Goal: Task Accomplishment & Management: Use online tool/utility

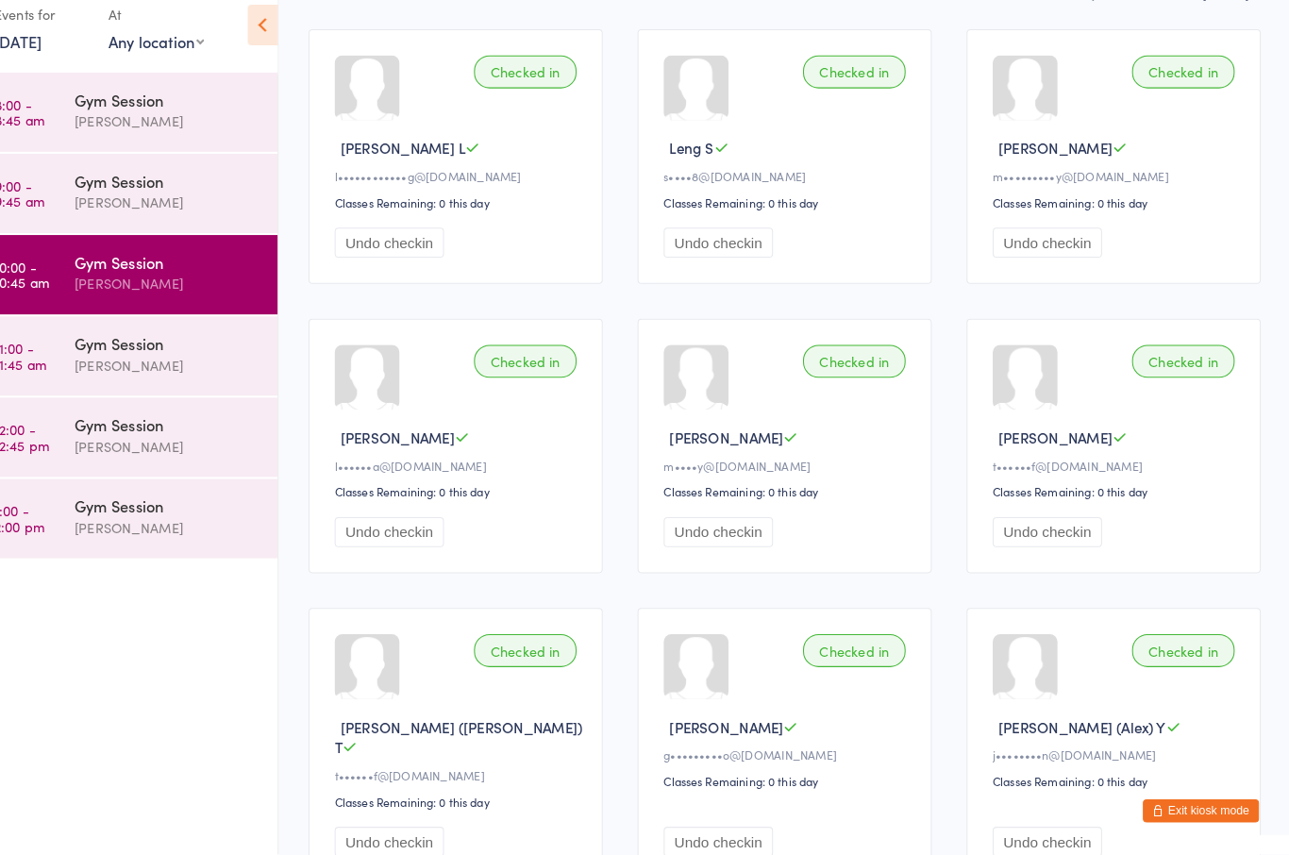
click at [199, 367] on div "[PERSON_NAME]" at bounding box center [194, 378] width 182 height 22
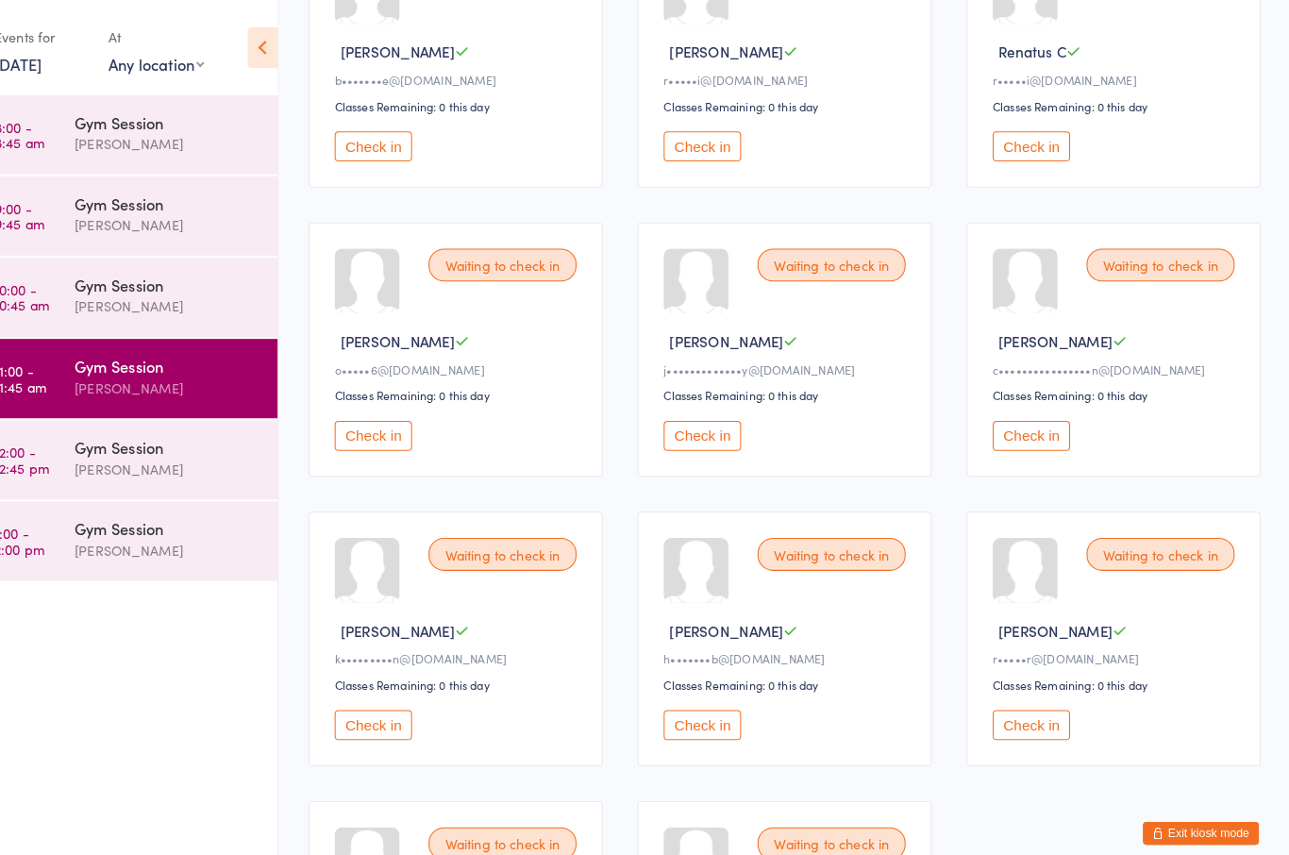
scroll to position [290, 0]
click at [1011, 722] on button "Check in" at bounding box center [1035, 707] width 75 height 29
click at [702, 440] on button "Check in" at bounding box center [715, 424] width 75 height 29
click at [381, 430] on button "Check in" at bounding box center [394, 424] width 75 height 29
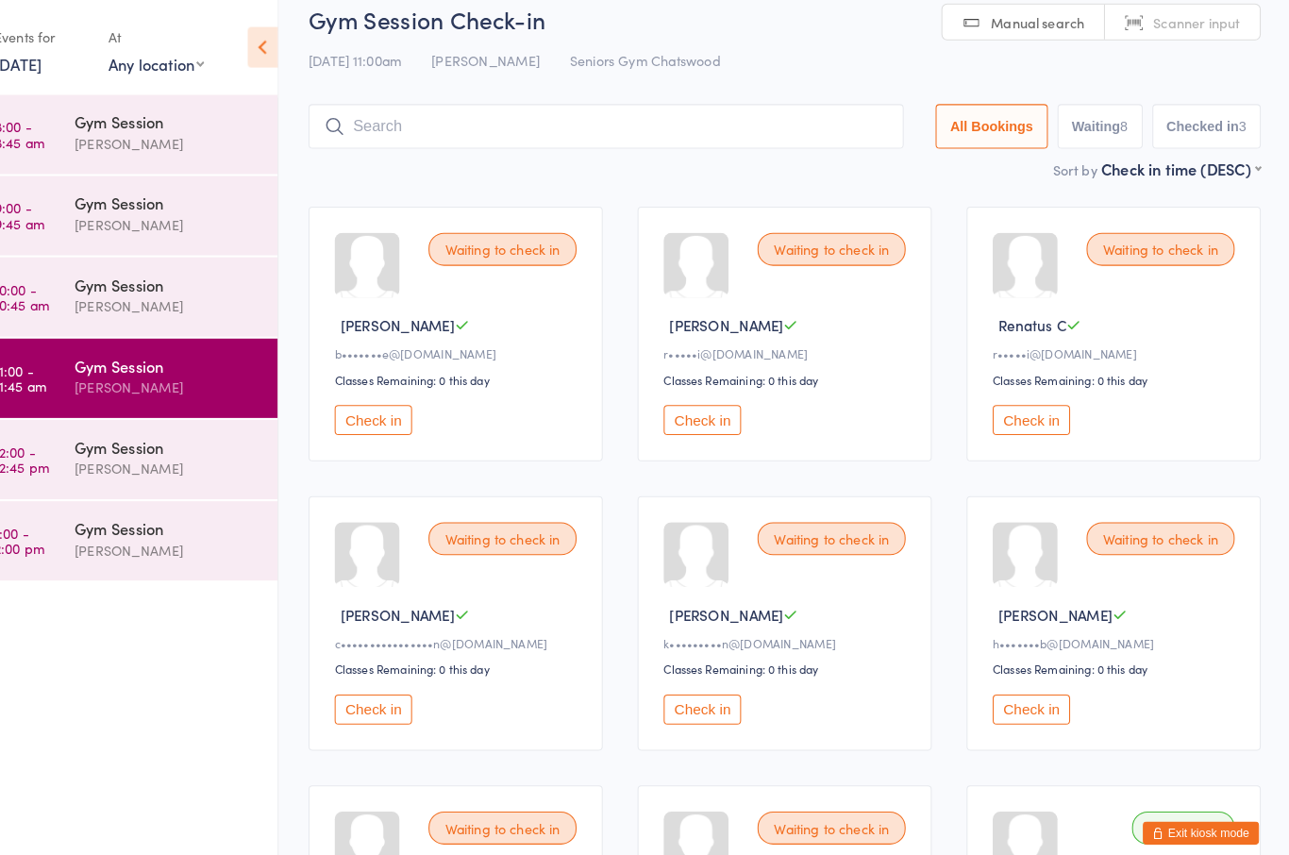
scroll to position [0, 0]
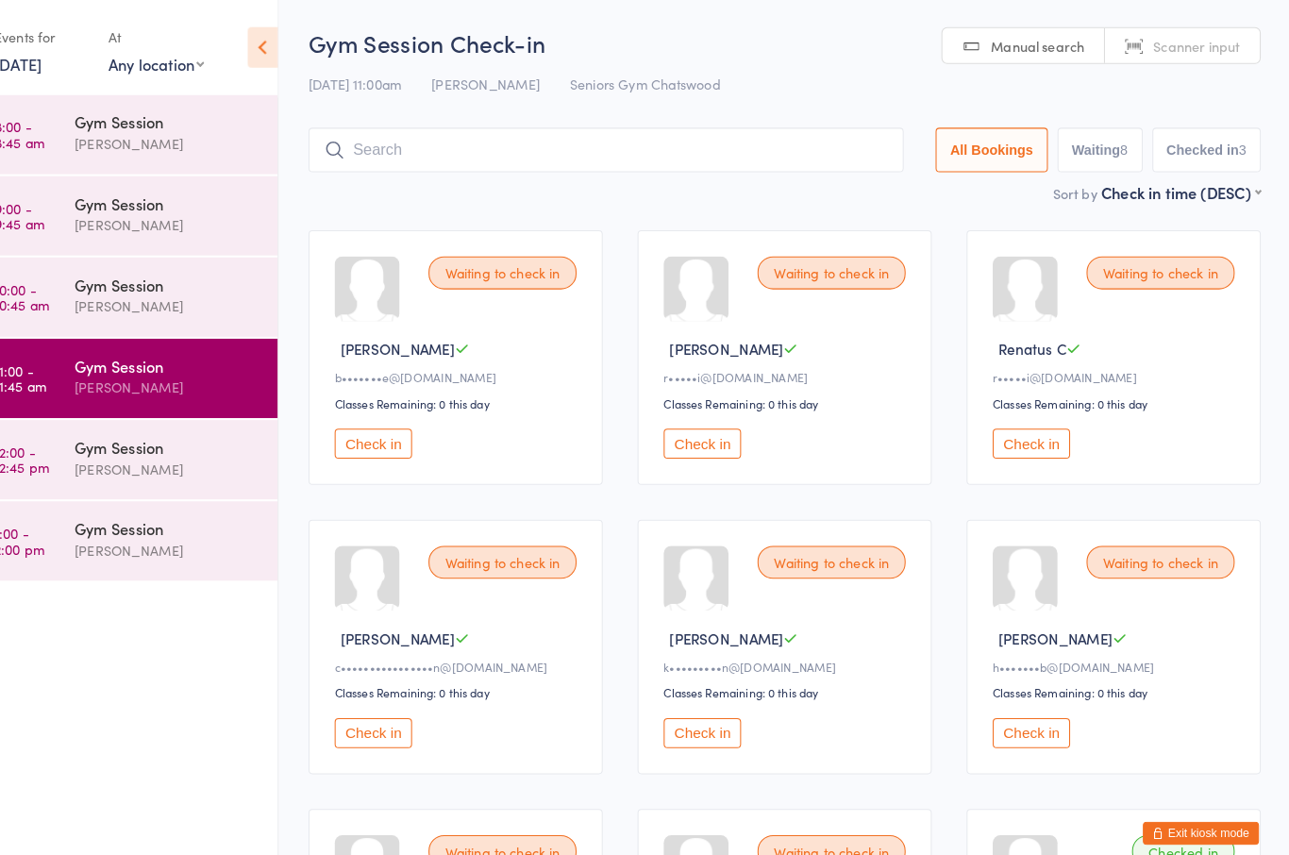
click at [678, 447] on button "Check in" at bounding box center [715, 432] width 75 height 29
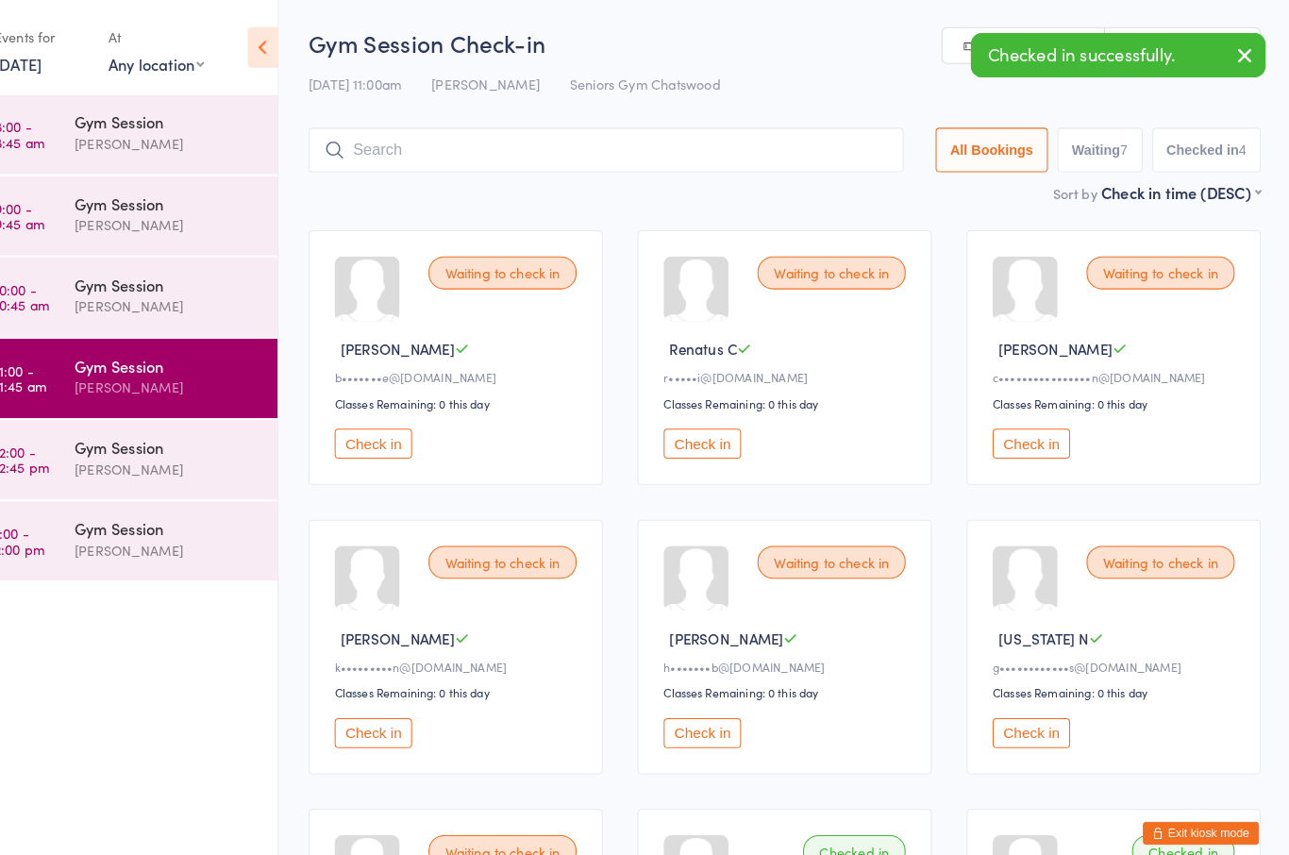
click at [678, 447] on button "Check in" at bounding box center [715, 432] width 75 height 29
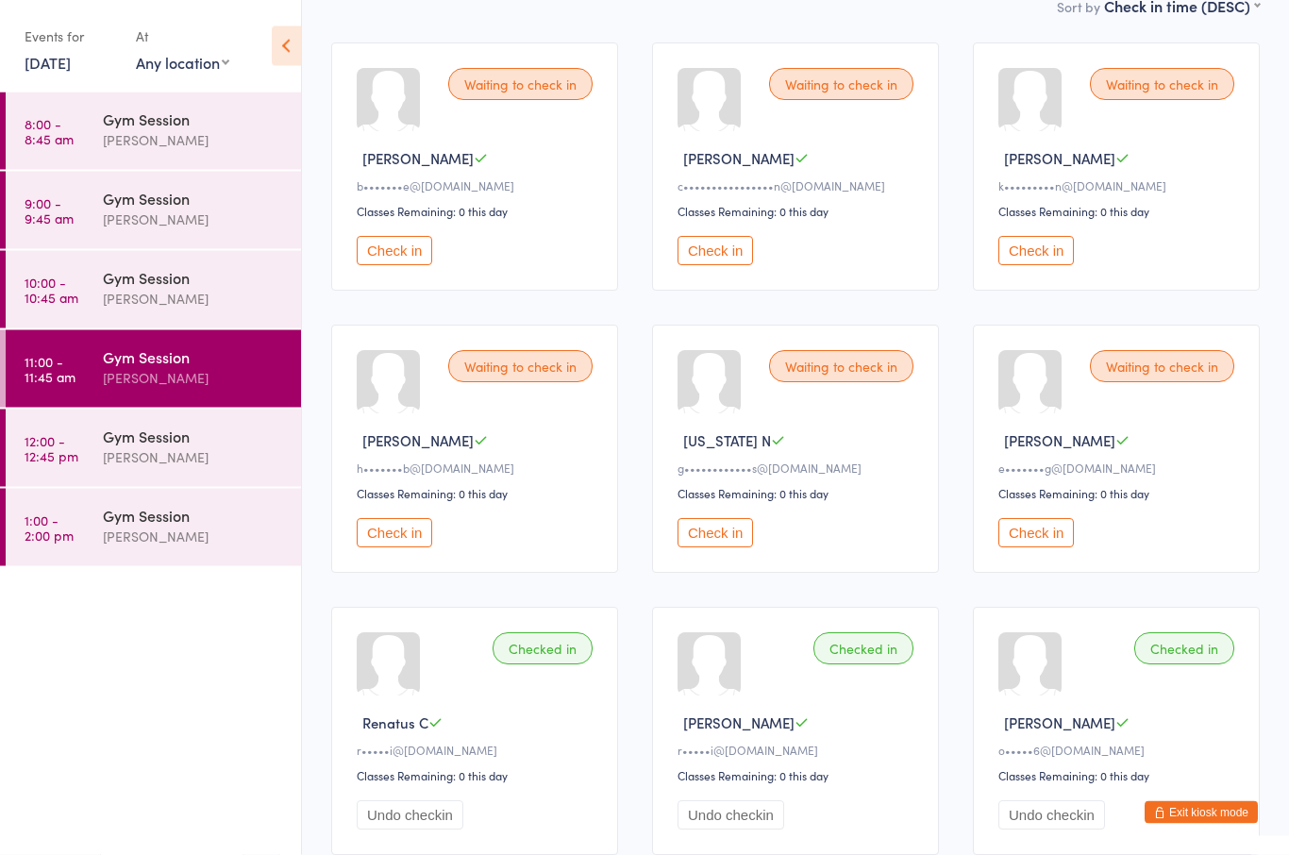
scroll to position [183, 0]
click at [394, 545] on button "Check in" at bounding box center [394, 531] width 75 height 29
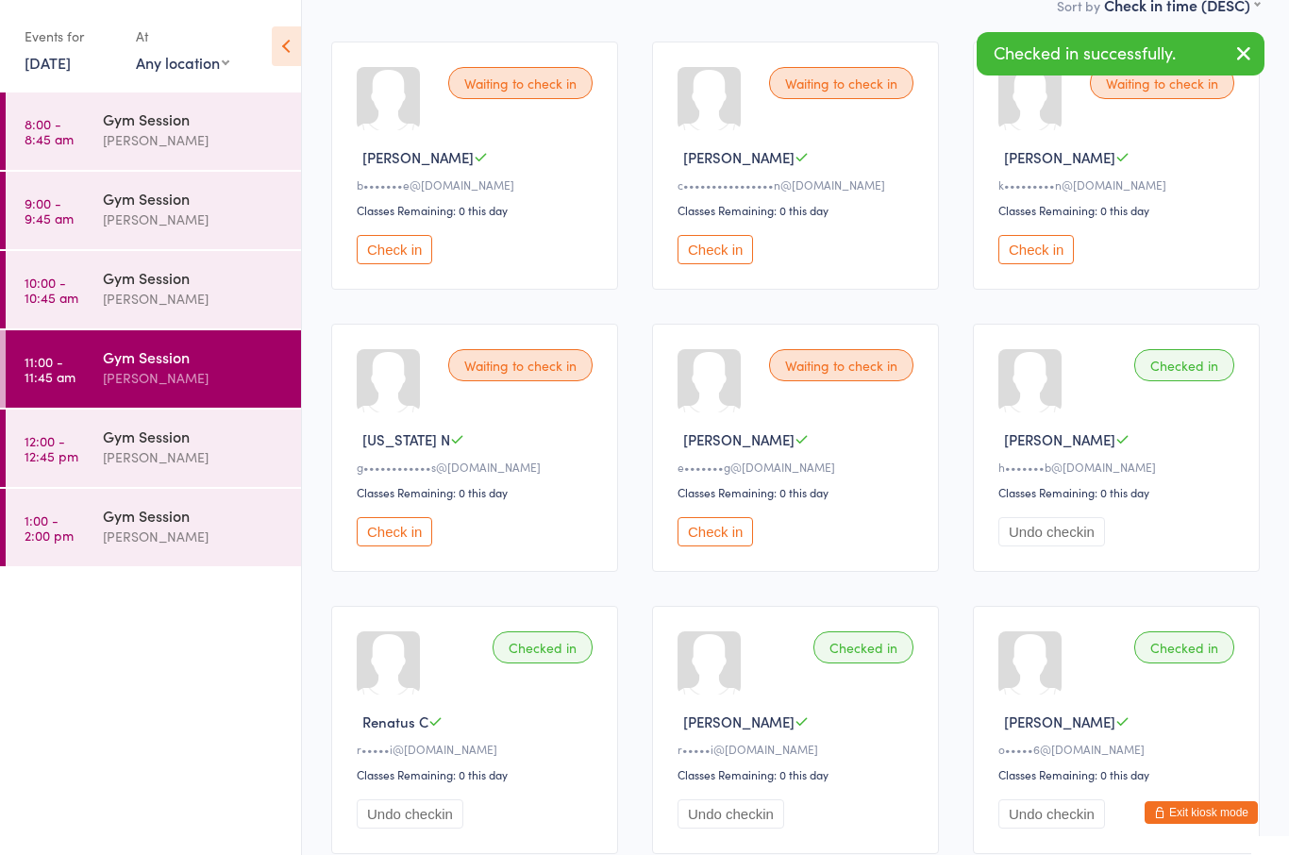
click at [366, 537] on button "Check in" at bounding box center [394, 531] width 75 height 29
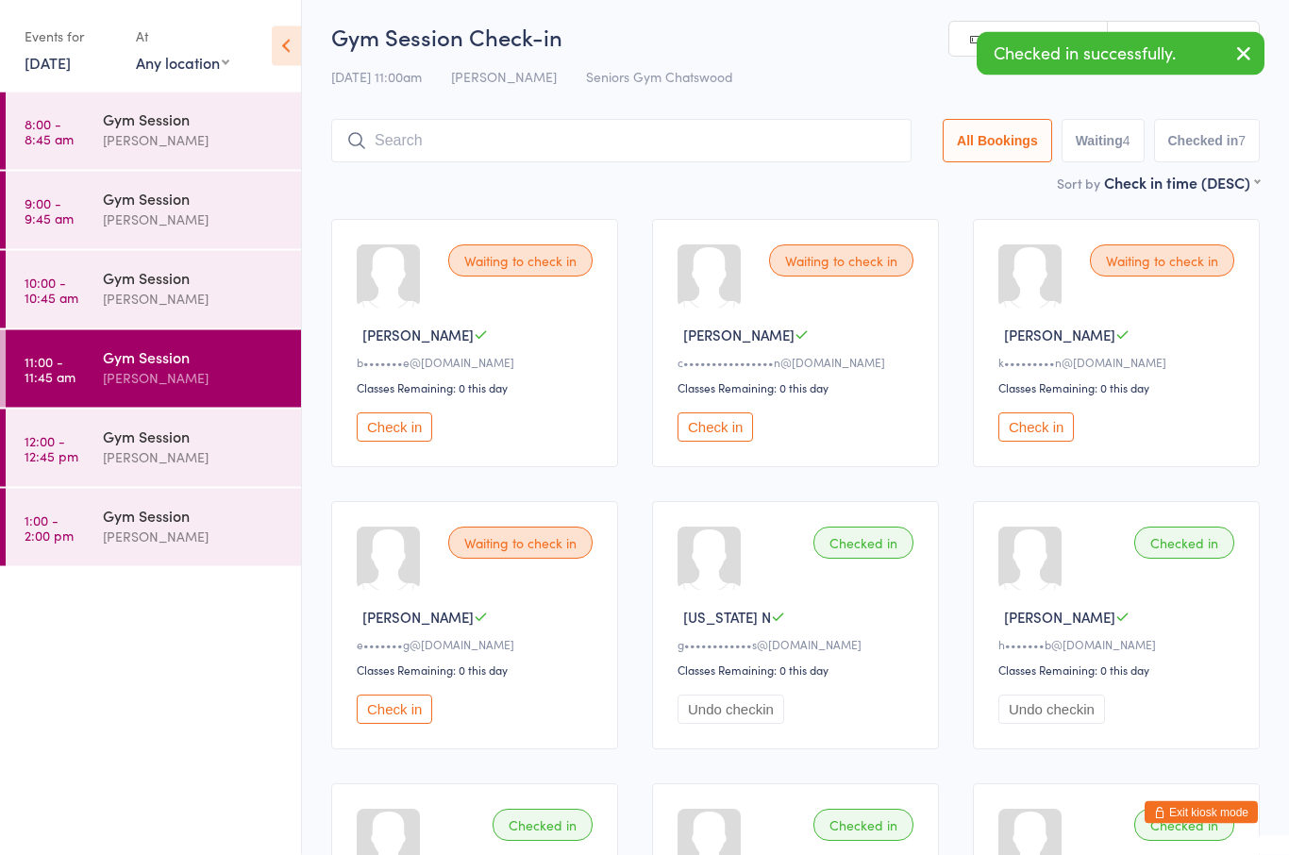
scroll to position [6, 0]
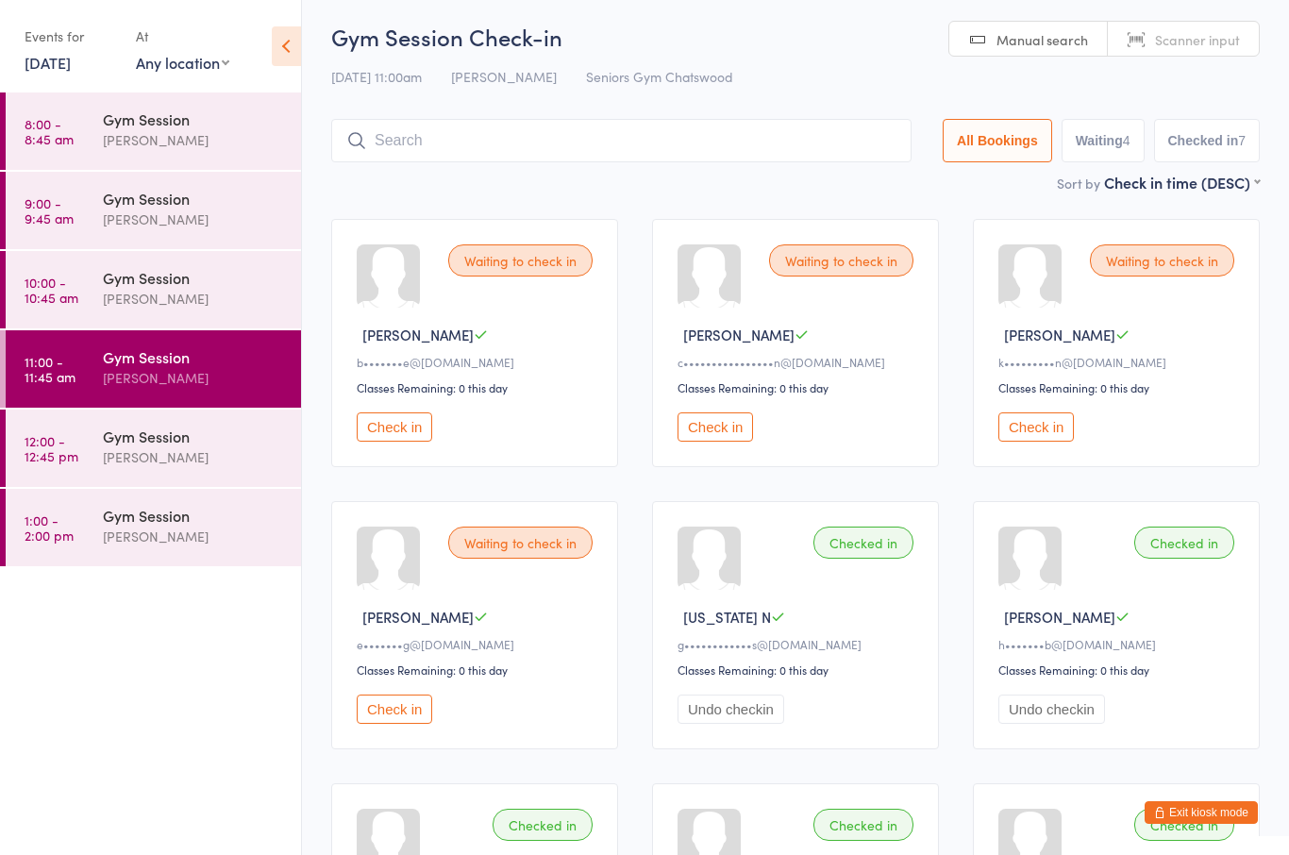
click at [704, 431] on button "Check in" at bounding box center [715, 426] width 75 height 29
click at [389, 440] on button "Check in" at bounding box center [394, 426] width 75 height 29
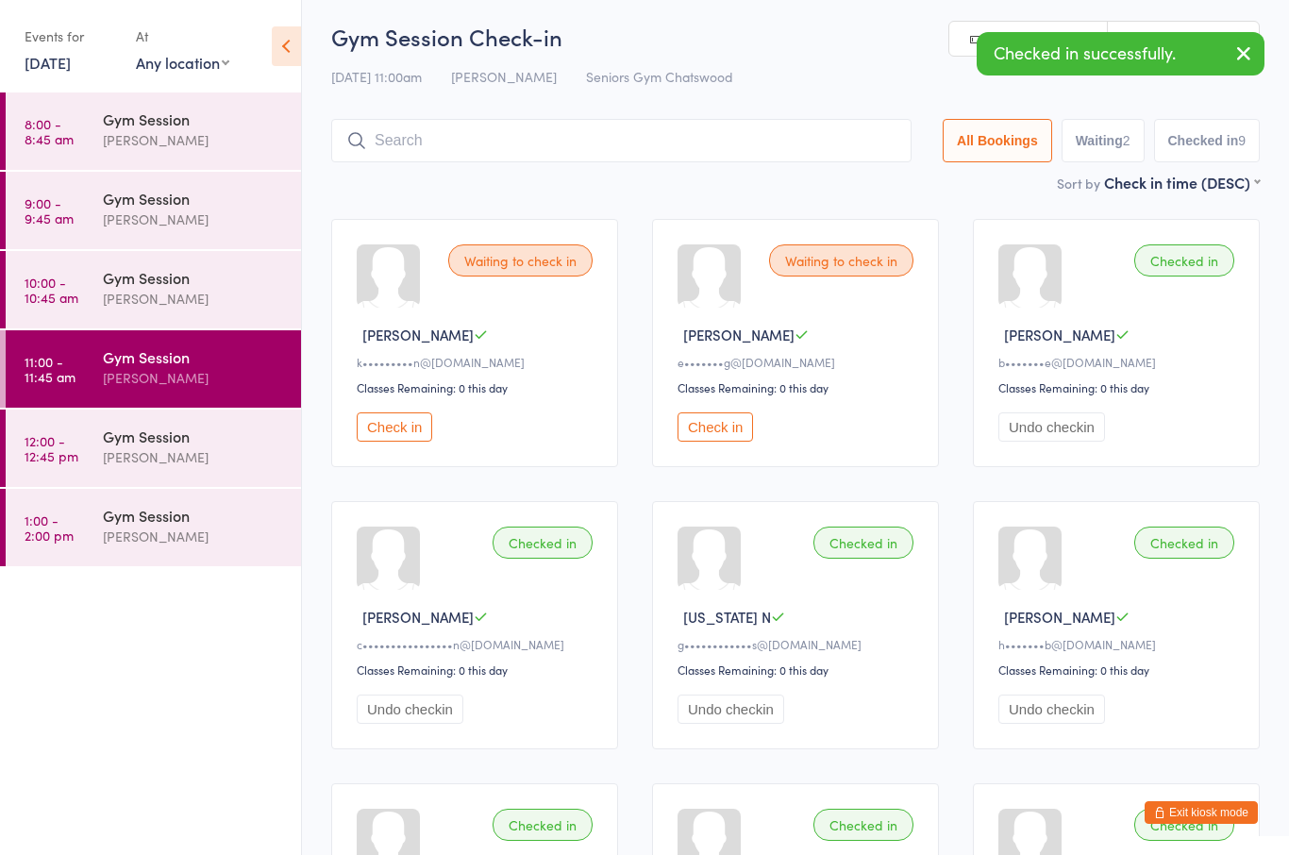
click at [736, 441] on button "Check in" at bounding box center [715, 426] width 75 height 29
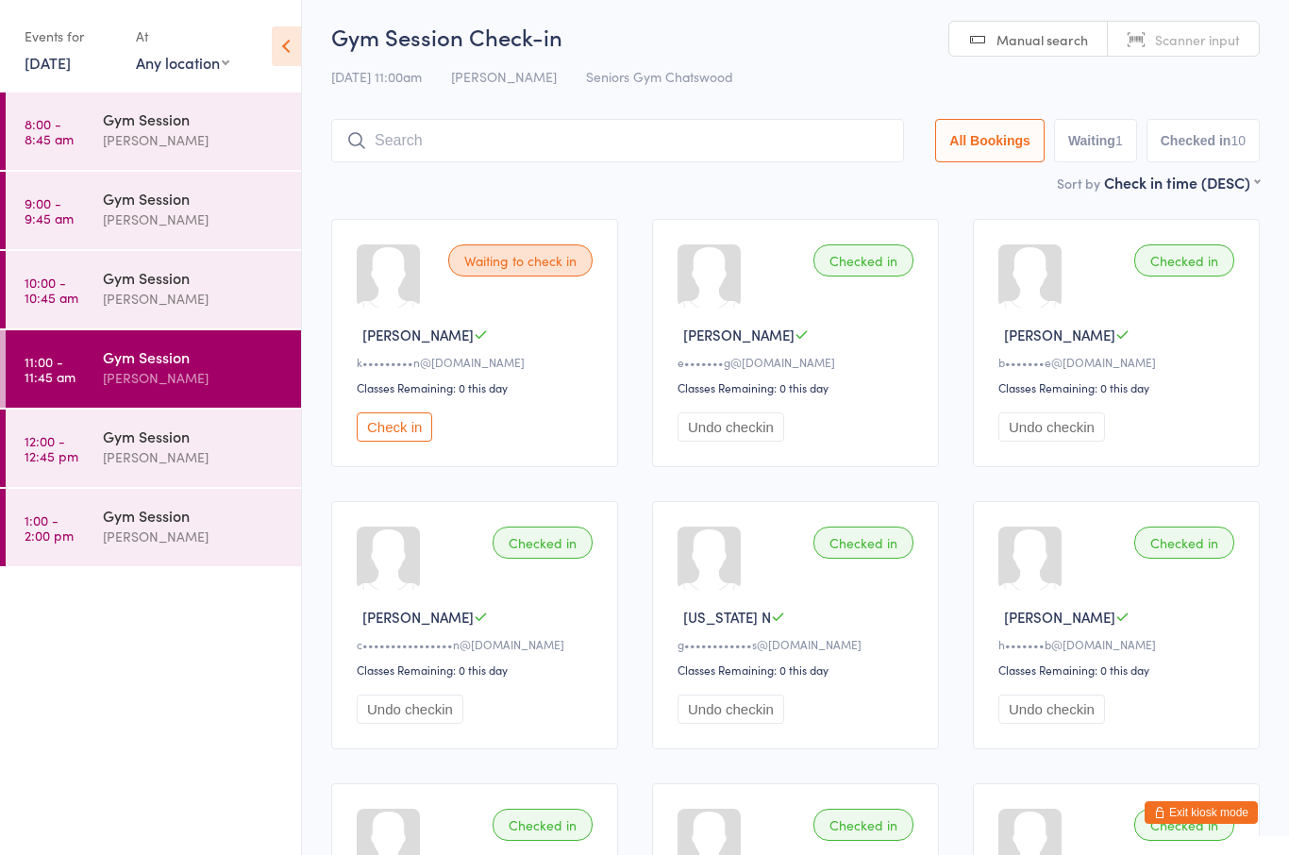
click at [370, 442] on button "Check in" at bounding box center [394, 426] width 75 height 29
click at [366, 438] on button "Check in" at bounding box center [394, 426] width 75 height 29
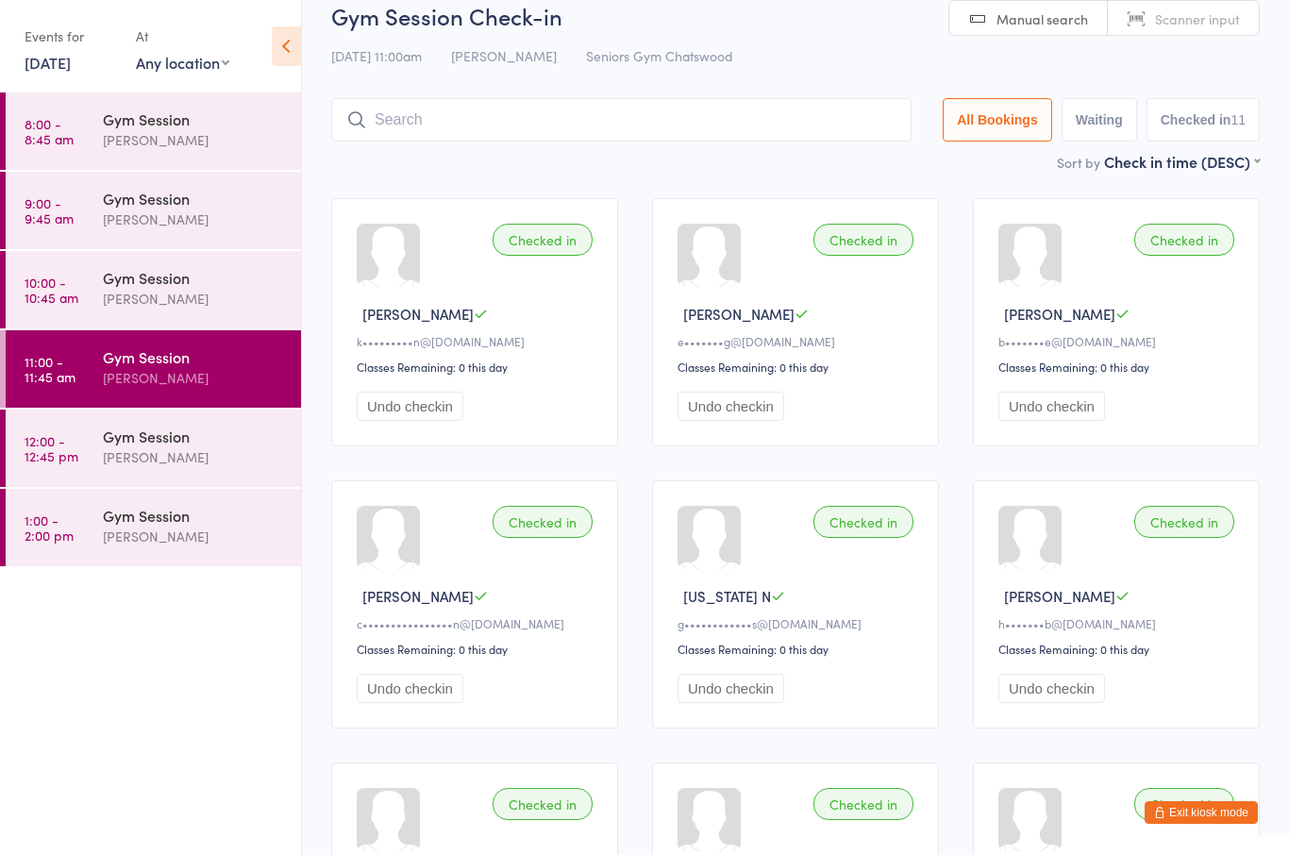
scroll to position [0, 0]
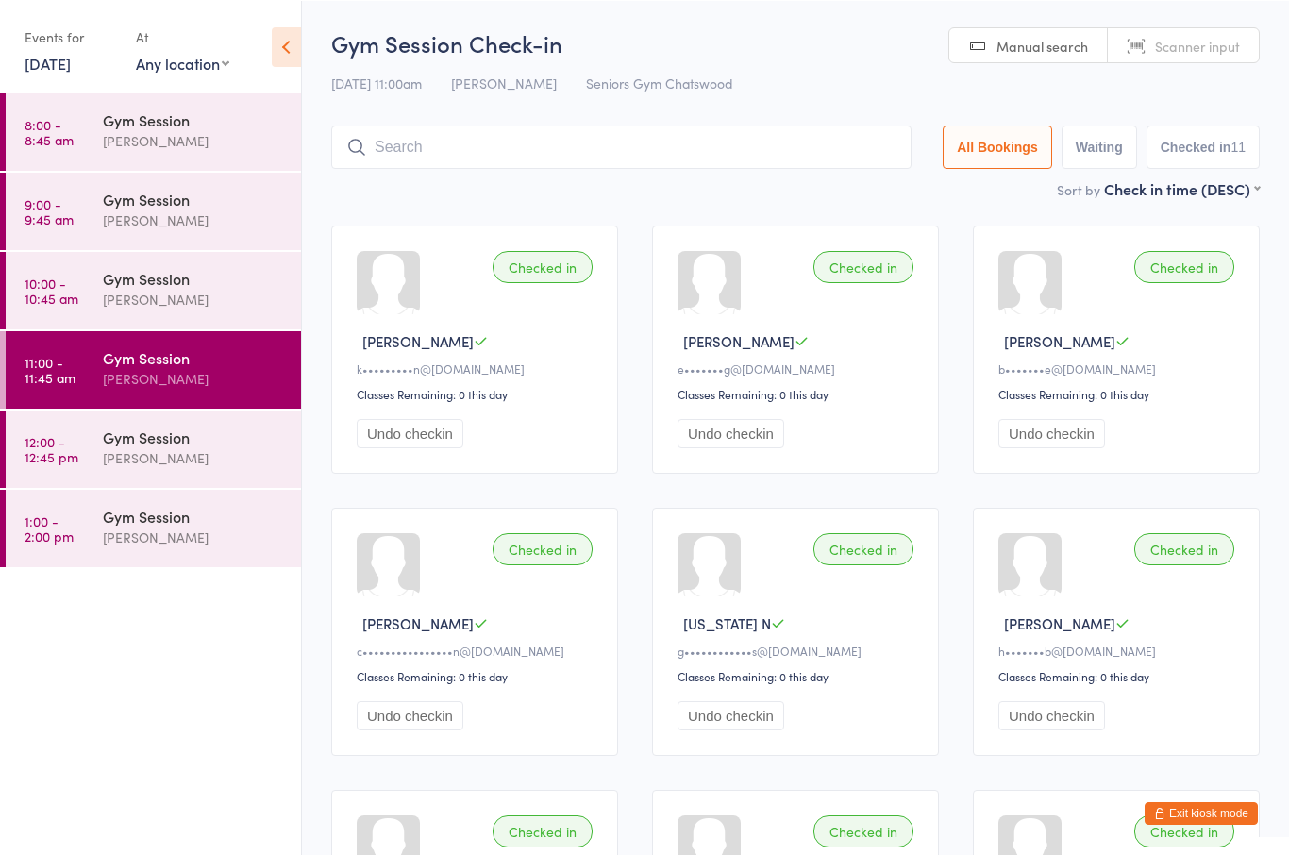
click at [180, 424] on div "Gym Session [PERSON_NAME]" at bounding box center [202, 447] width 198 height 75
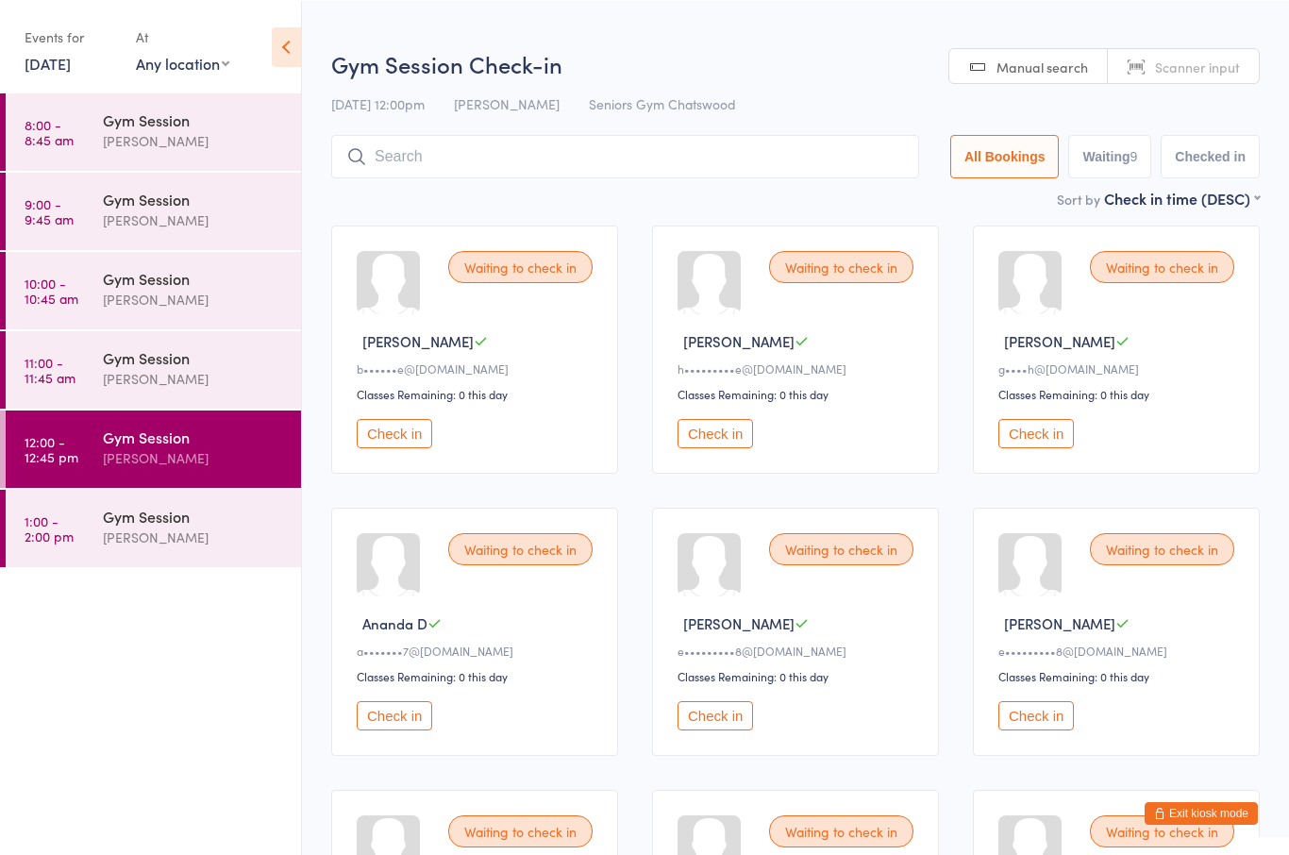
click at [411, 729] on button "Check in" at bounding box center [394, 714] width 75 height 29
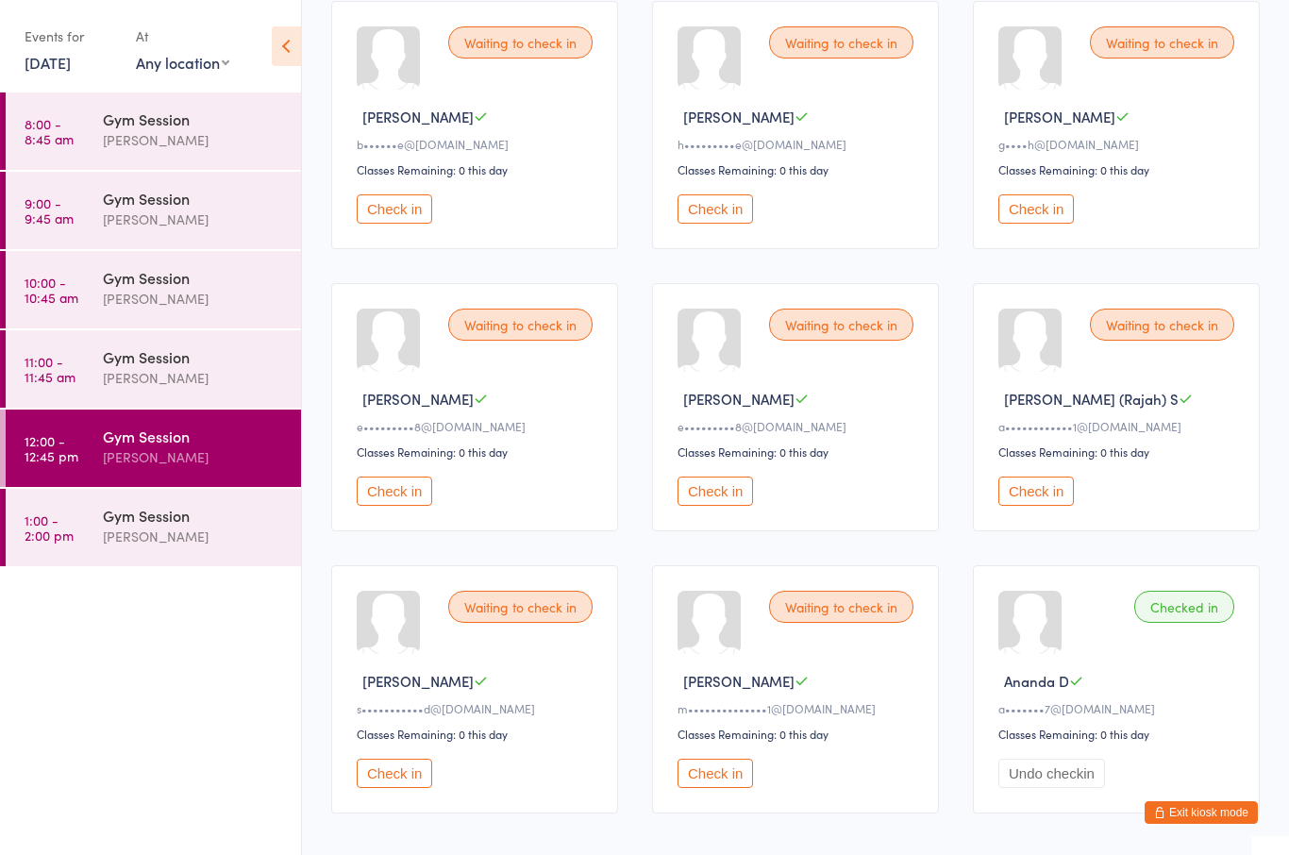
scroll to position [283, 0]
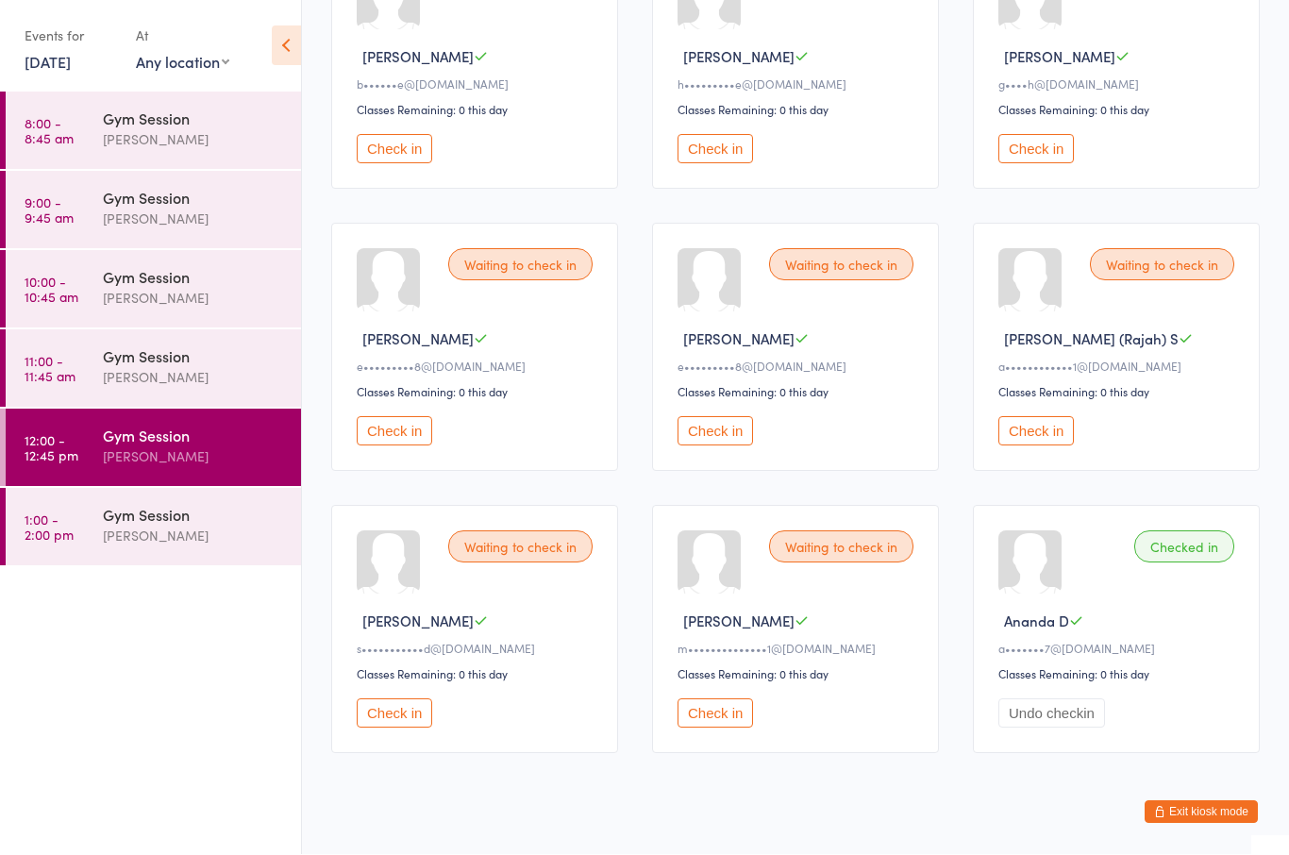
click at [403, 729] on button "Check in" at bounding box center [394, 713] width 75 height 29
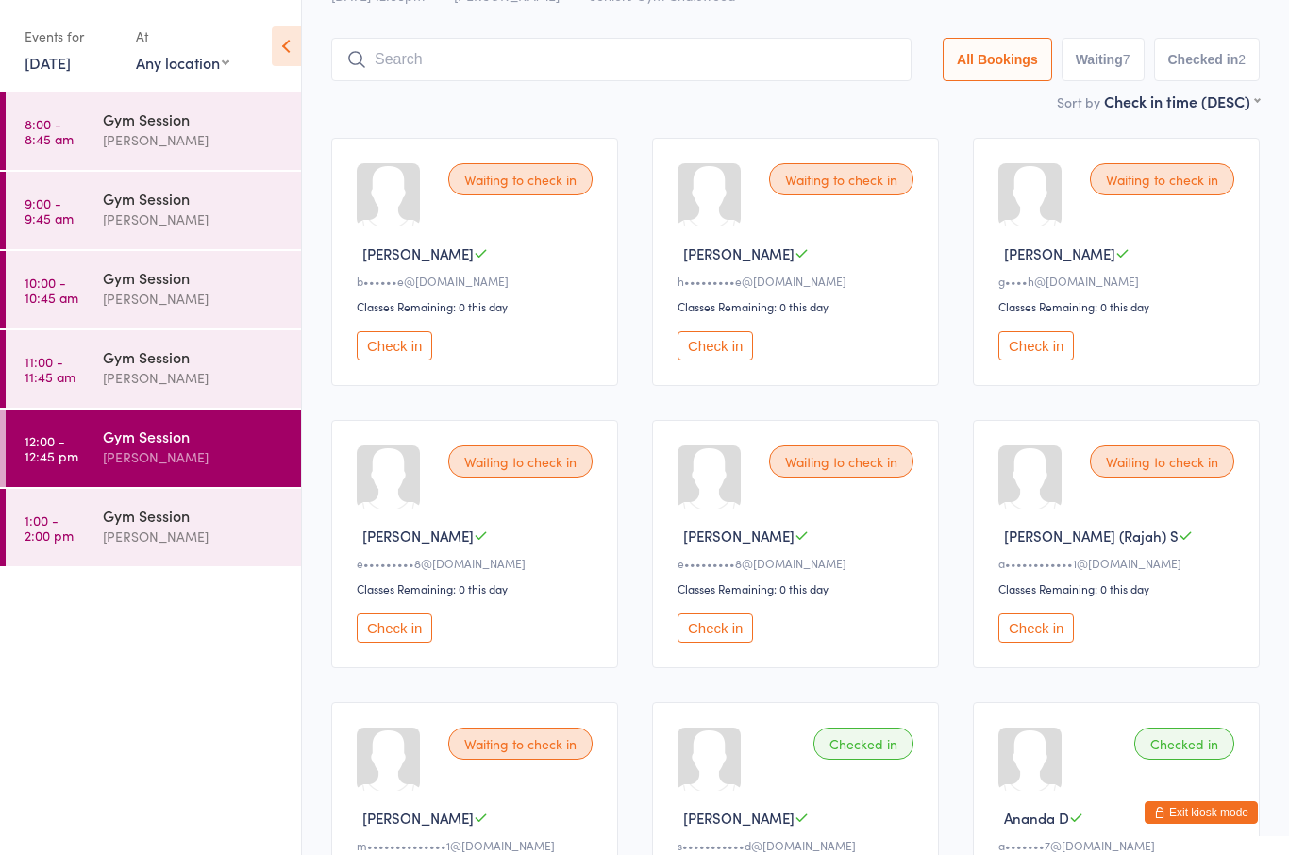
scroll to position [84, 0]
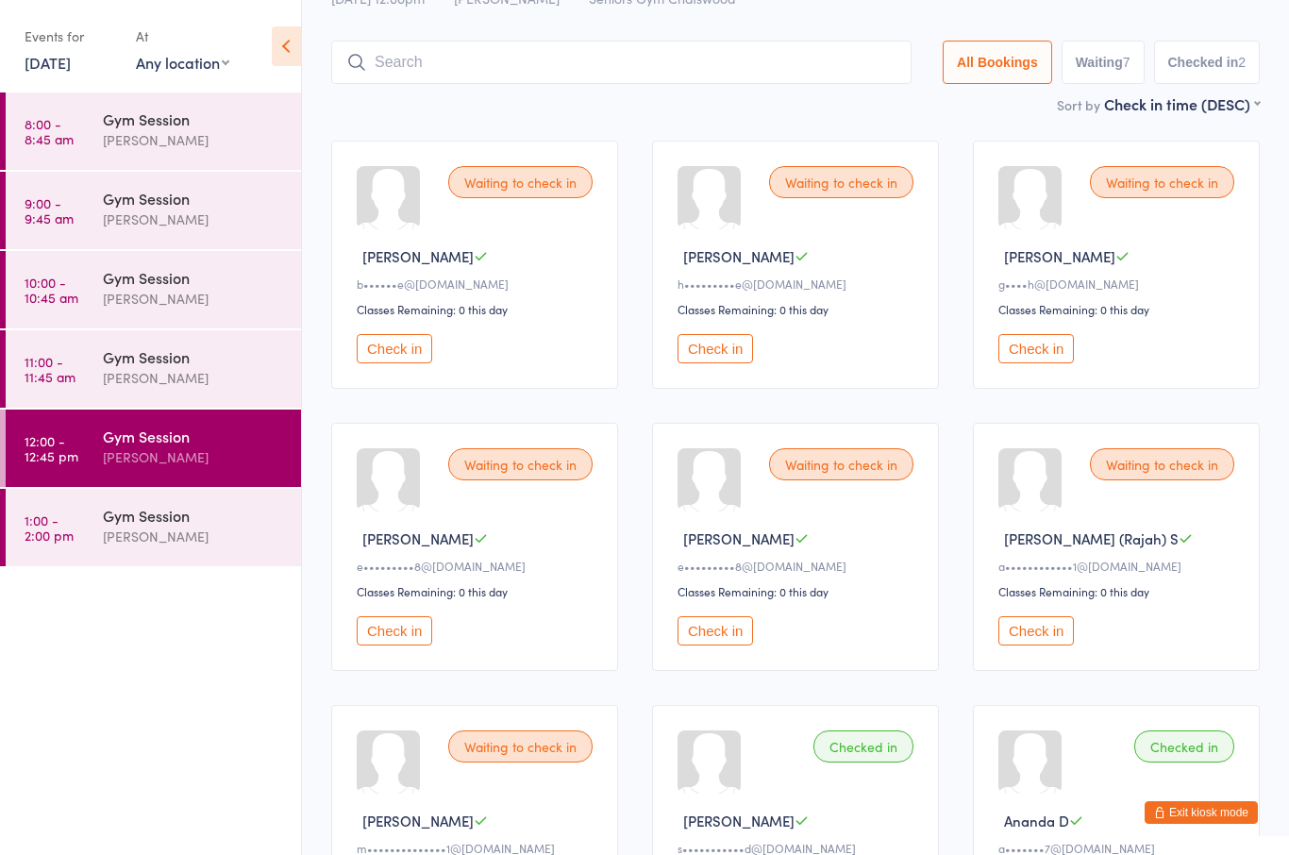
click at [1014, 363] on button "Check in" at bounding box center [1035, 348] width 75 height 29
click at [402, 645] on button "Check in" at bounding box center [394, 630] width 75 height 29
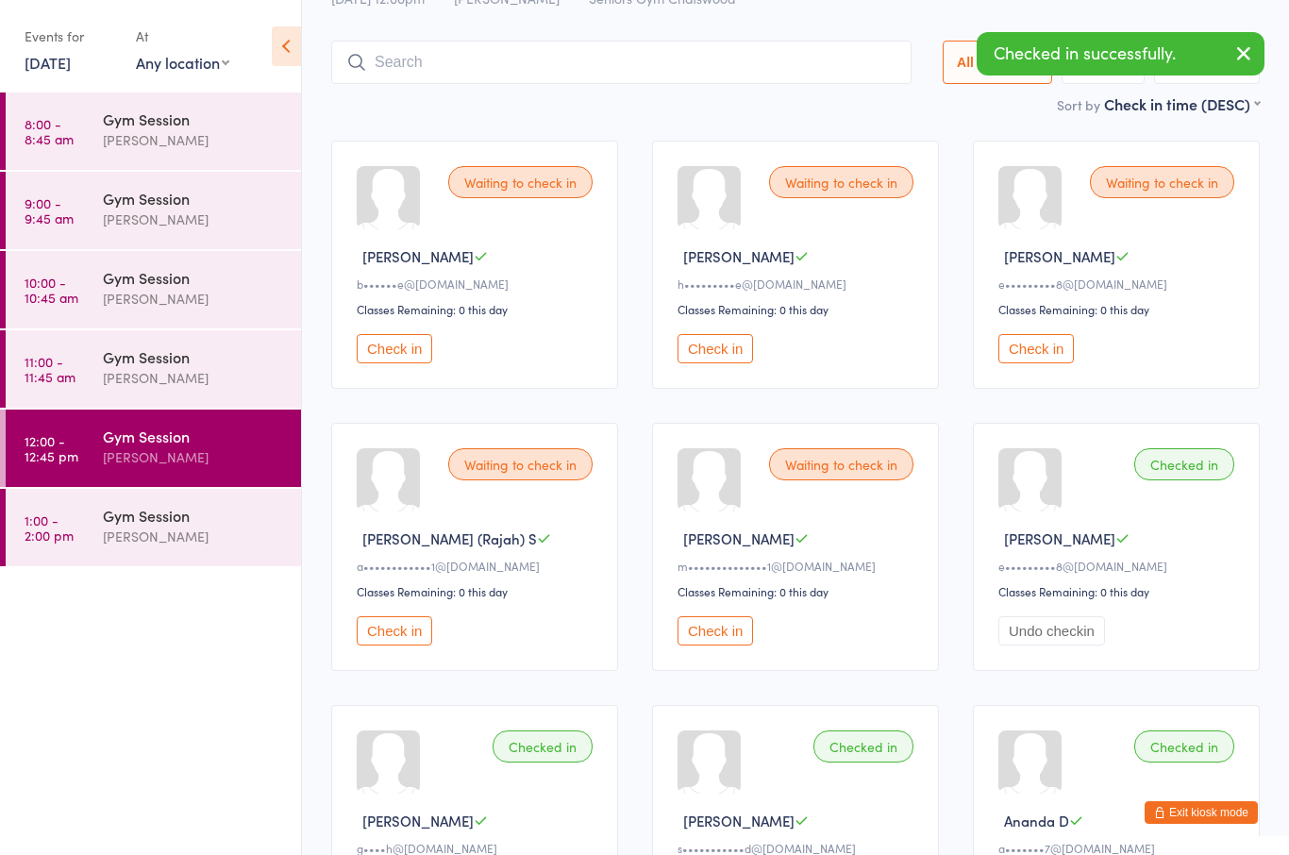
click at [1037, 363] on button "Check in" at bounding box center [1035, 348] width 75 height 29
click at [1053, 363] on button "Check in" at bounding box center [1035, 348] width 75 height 29
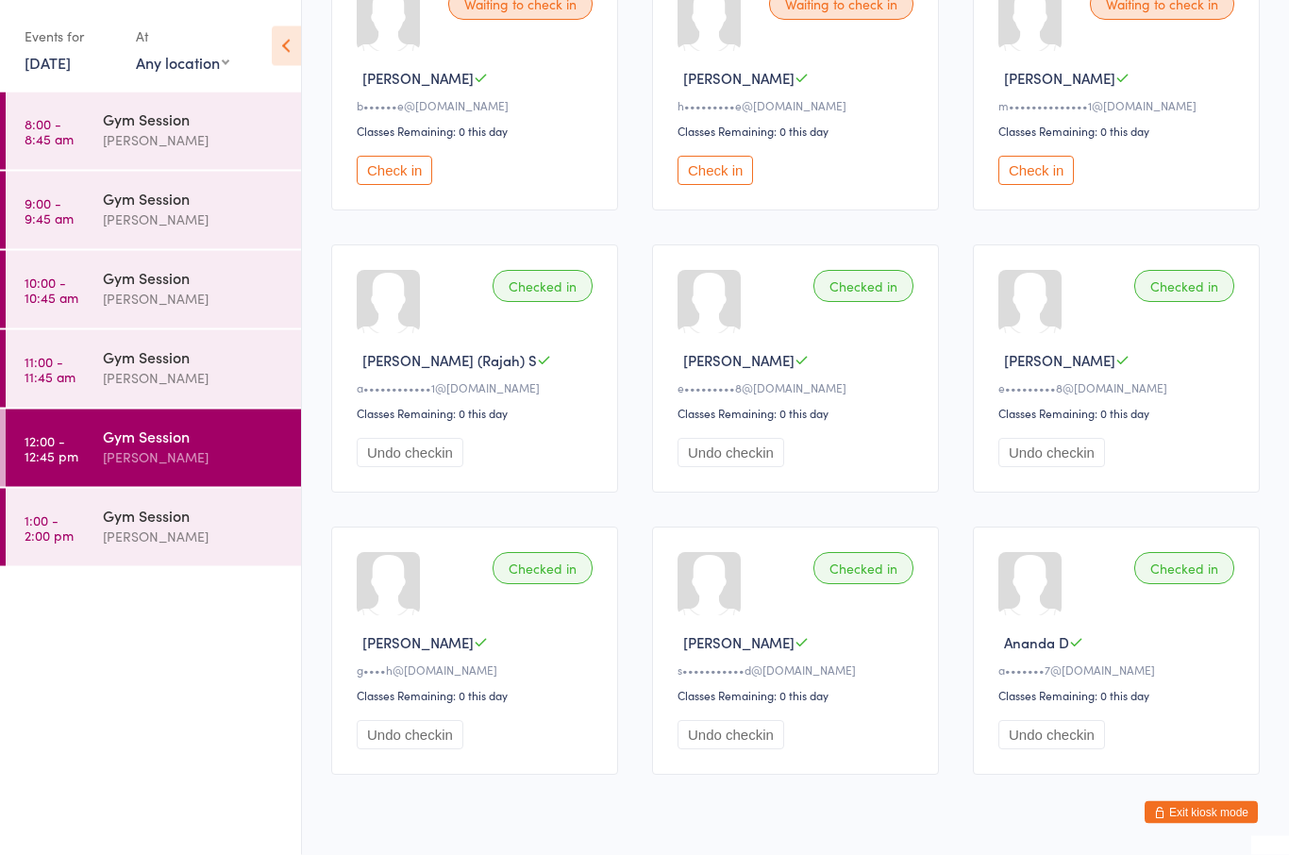
scroll to position [260, 0]
click at [218, 528] on div "[PERSON_NAME]" at bounding box center [194, 537] width 182 height 22
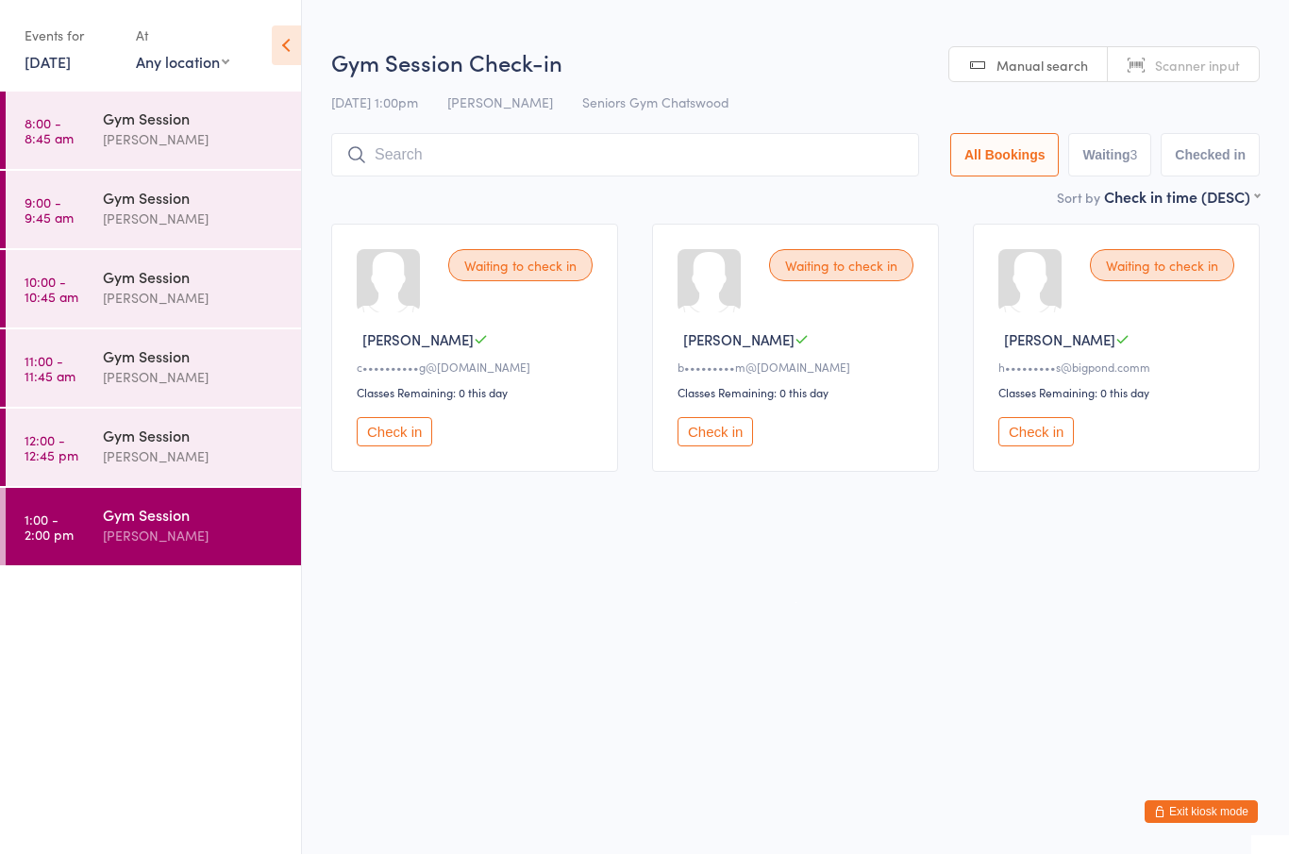
click at [229, 458] on div "[PERSON_NAME]" at bounding box center [194, 457] width 182 height 22
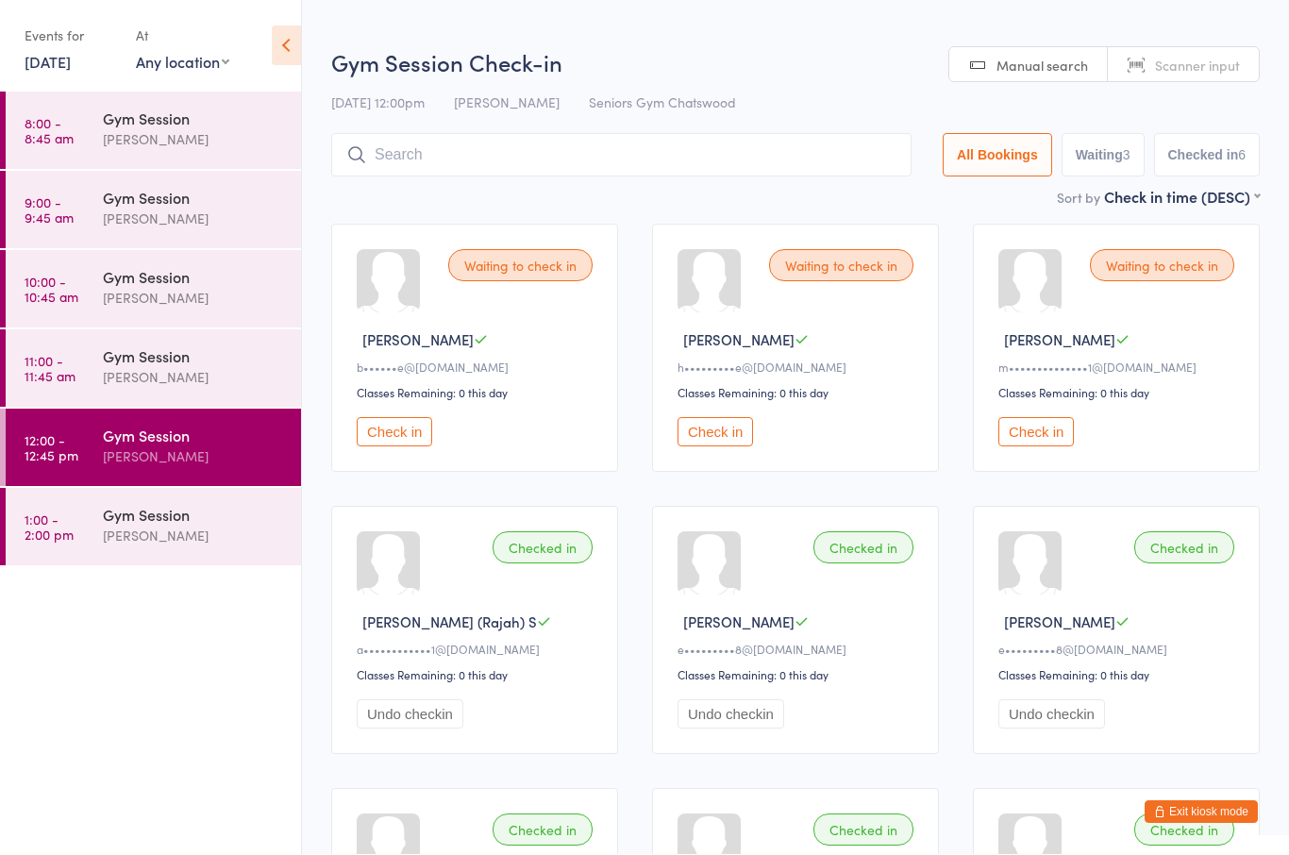
scroll to position [1, 0]
click at [628, 139] on input "search" at bounding box center [621, 154] width 580 height 43
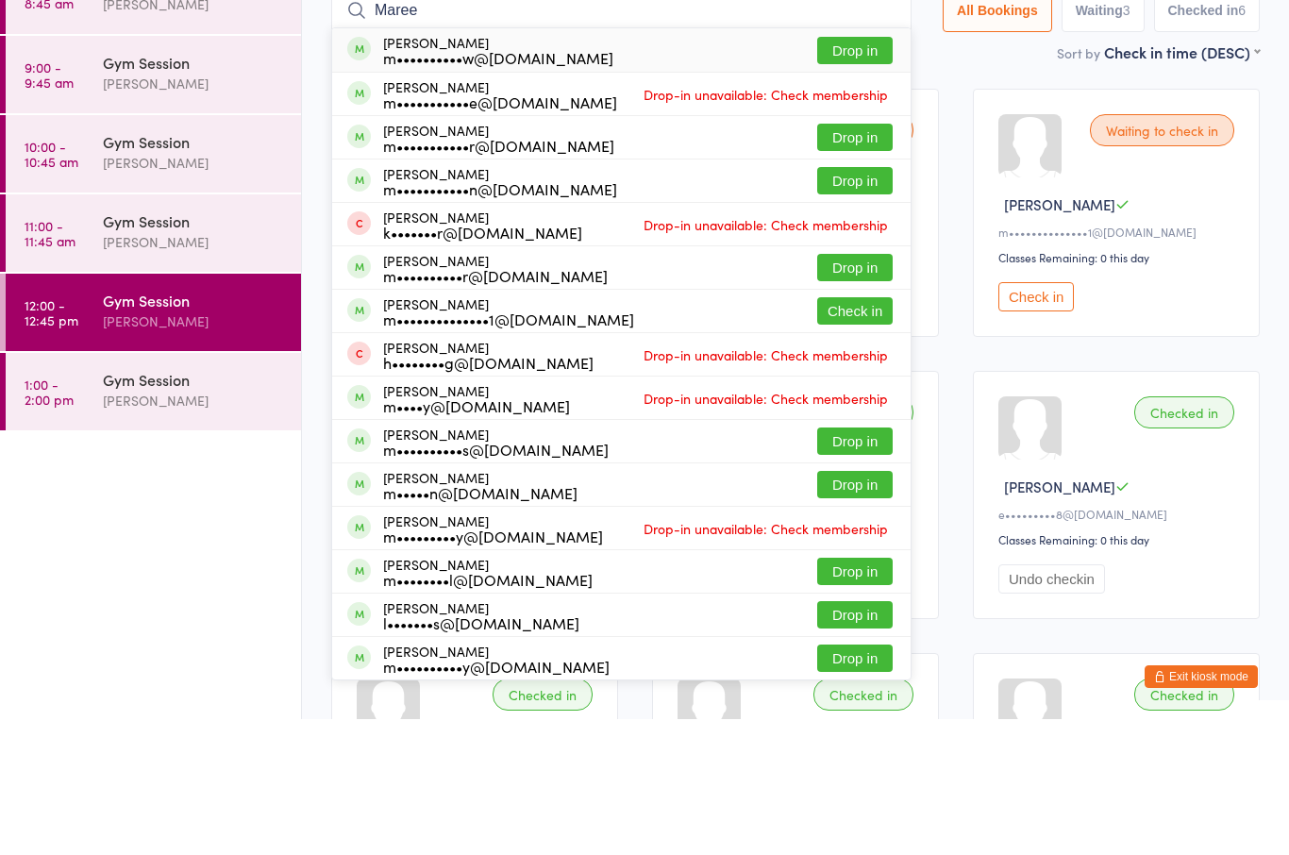
click at [1001, 208] on div "Waiting to check in [PERSON_NAME] C b••••••e@[DOMAIN_NAME] Classes Remaining: 0…" at bounding box center [795, 631] width 963 height 846
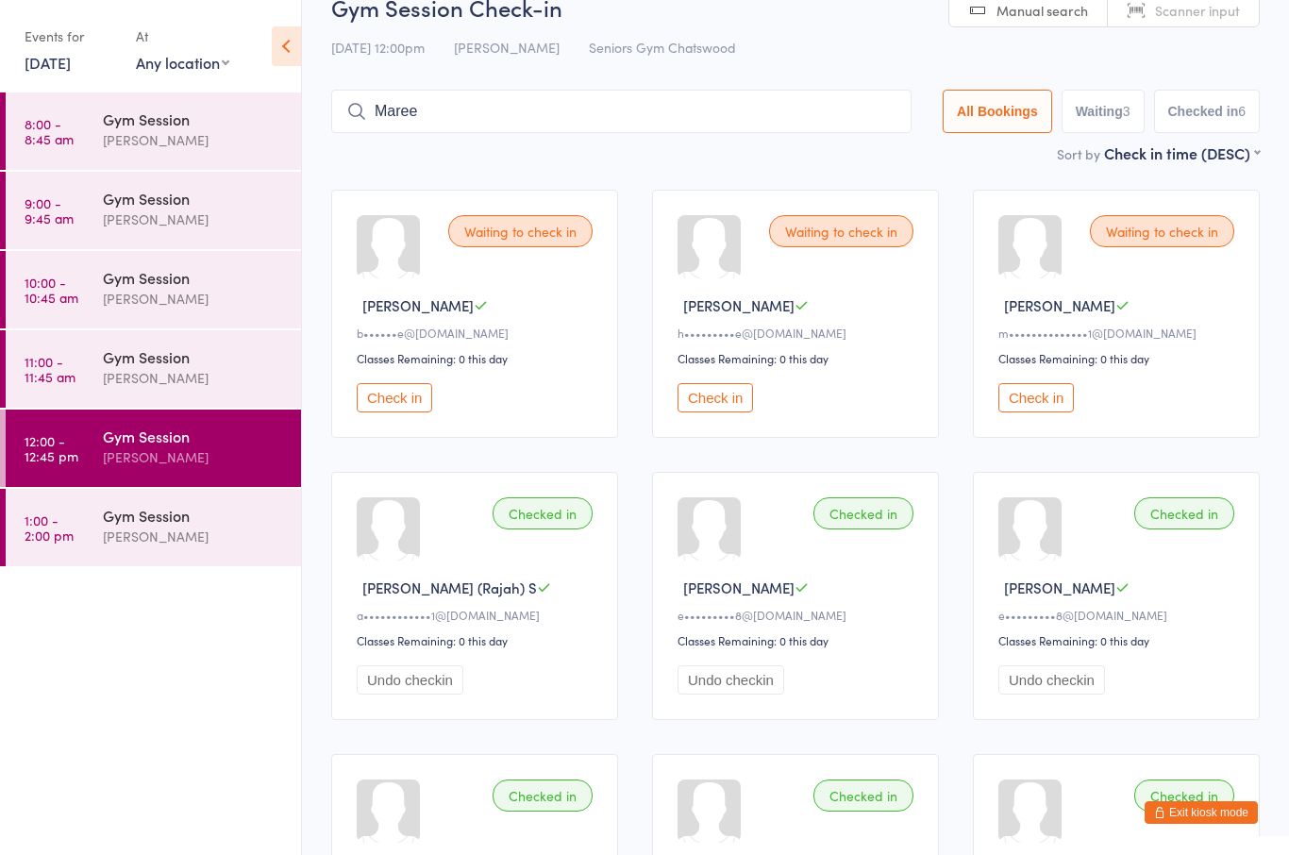
scroll to position [23, 0]
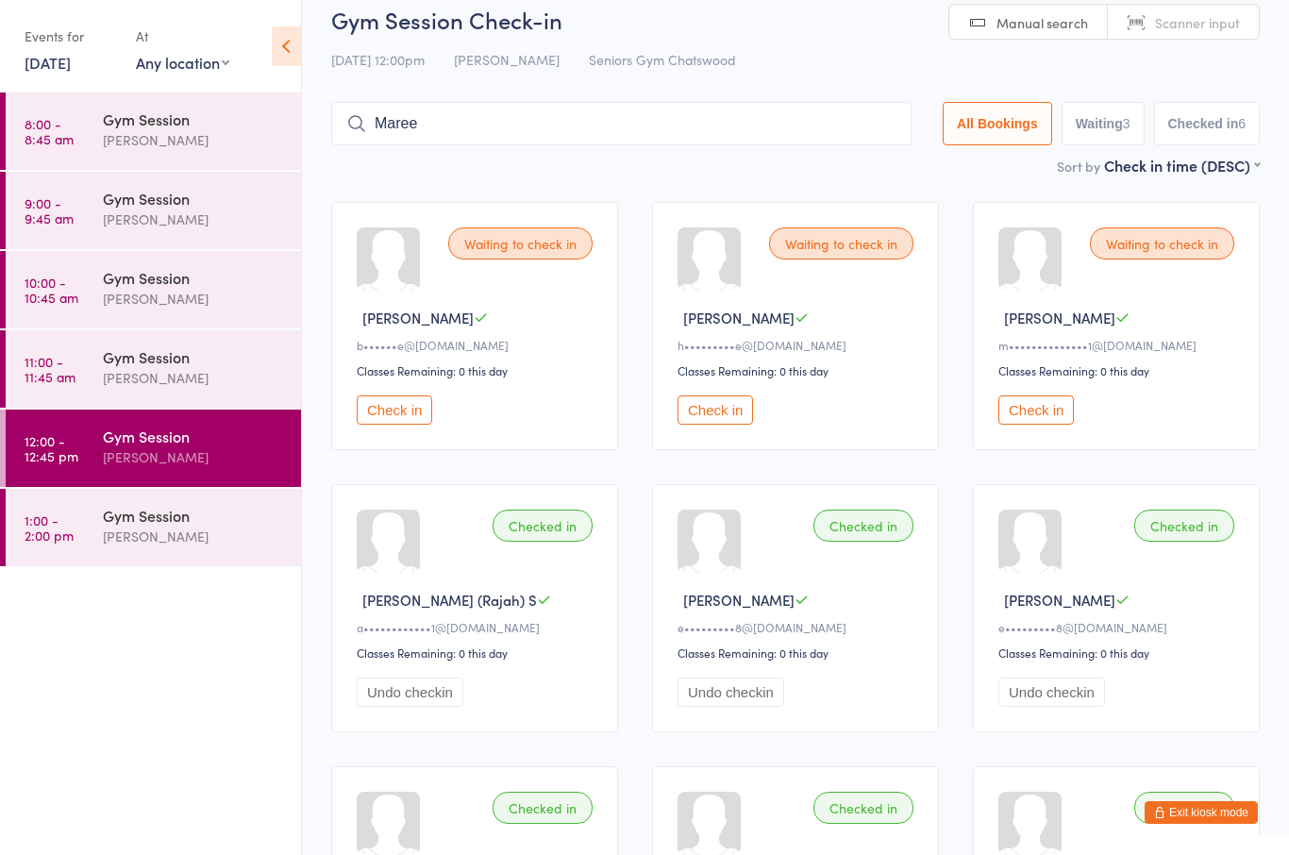
click at [554, 142] on input "Maree" at bounding box center [621, 123] width 580 height 43
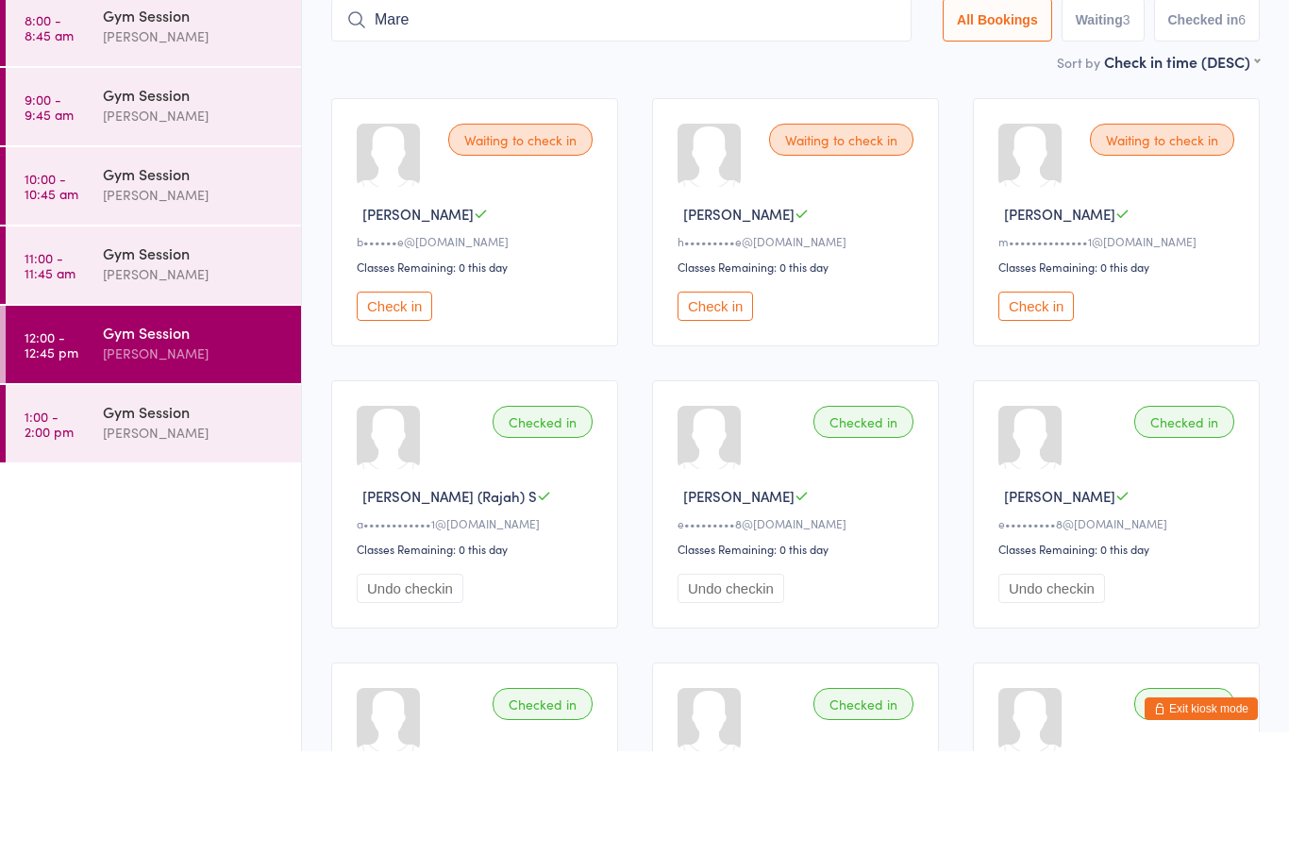
type input "Maree"
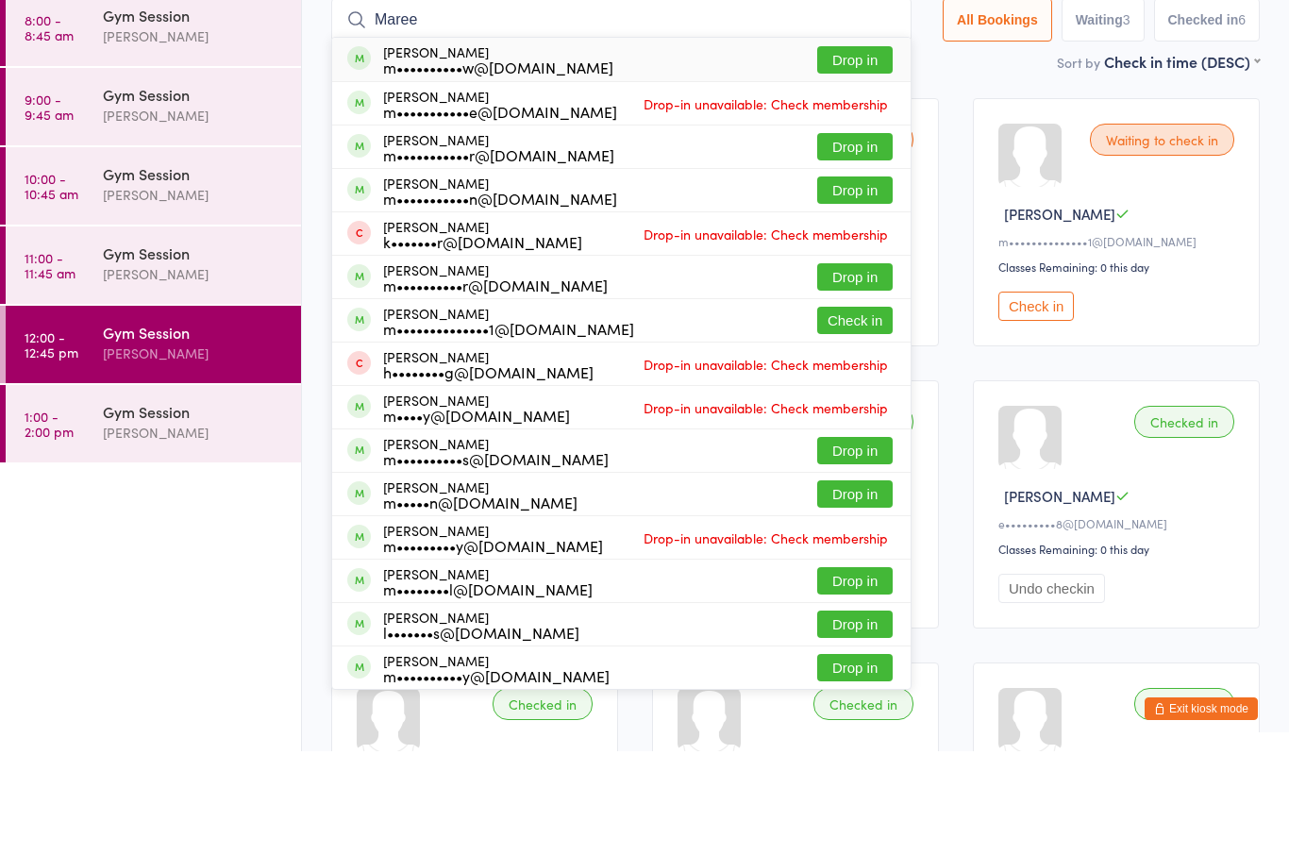
click at [859, 150] on button "Drop in" at bounding box center [854, 163] width 75 height 27
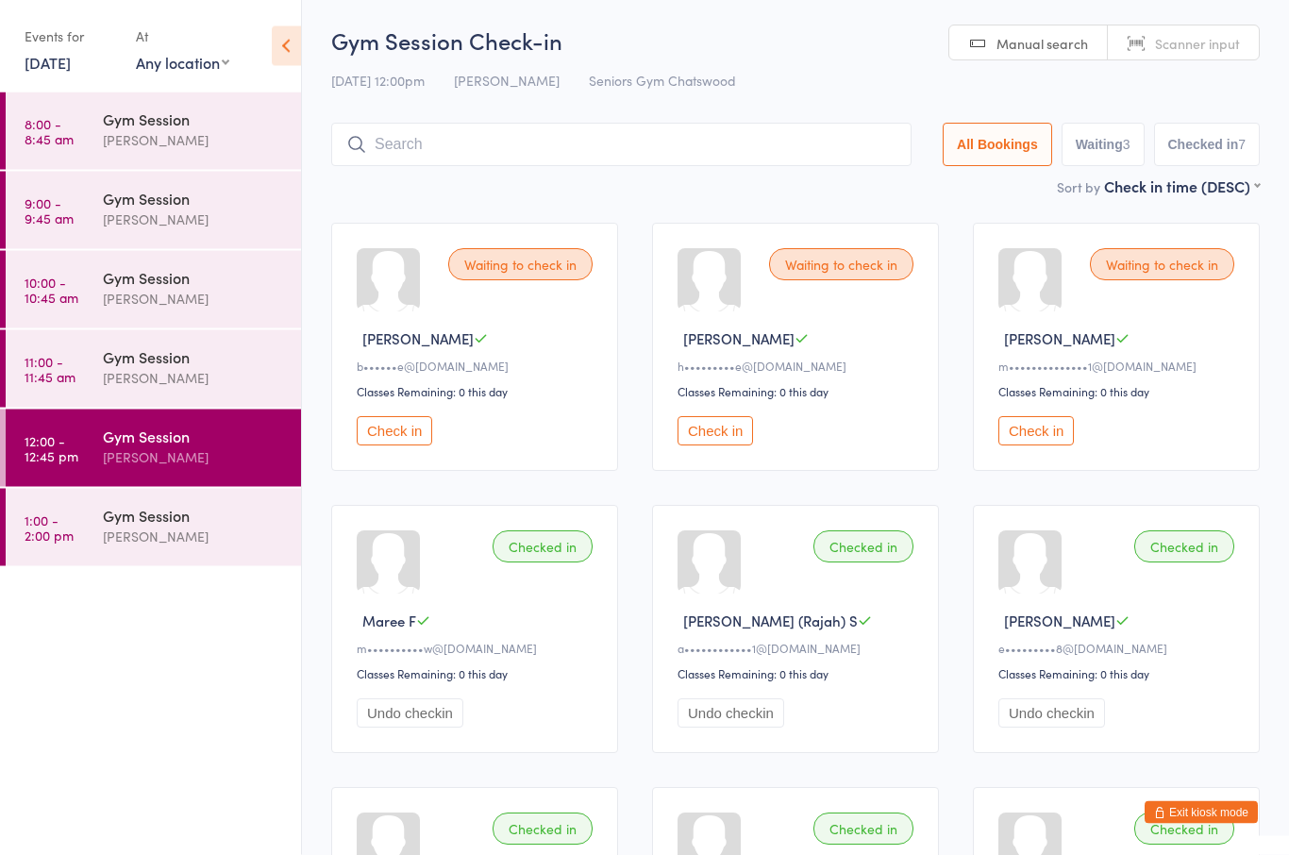
scroll to position [0, 0]
